Goal: Find specific page/section: Find specific page/section

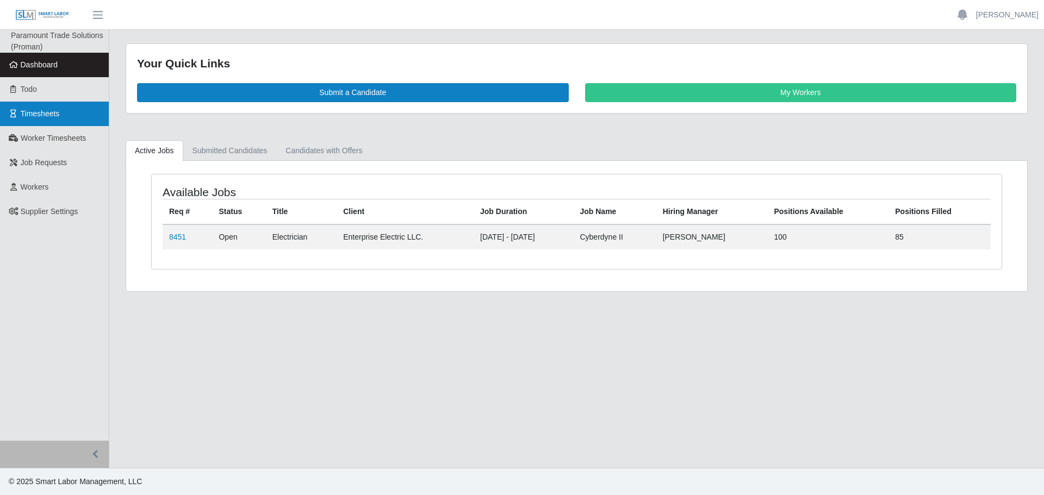
click at [30, 116] on span "Timesheets" at bounding box center [40, 113] width 39 height 9
